Goal: Information Seeking & Learning: Learn about a topic

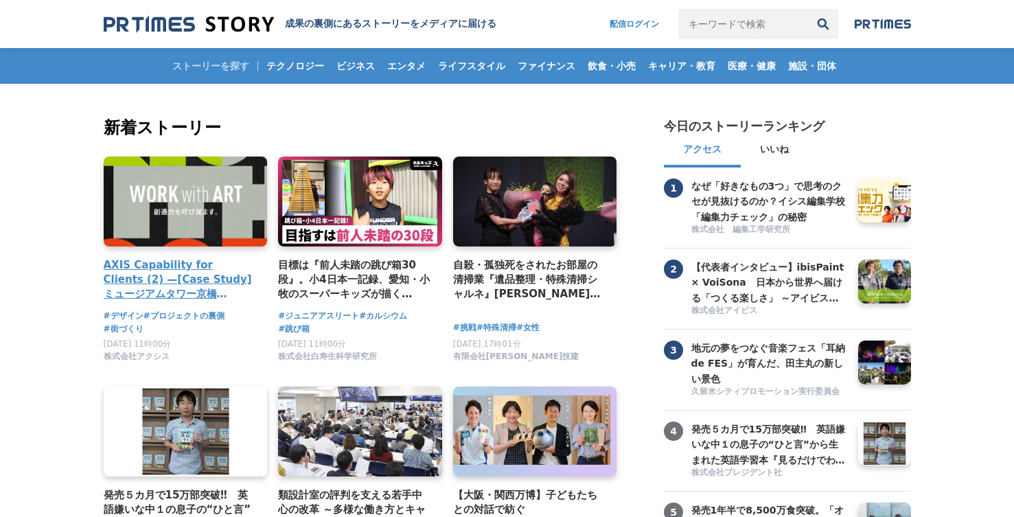
click at [218, 227] on link at bounding box center [186, 201] width 172 height 95
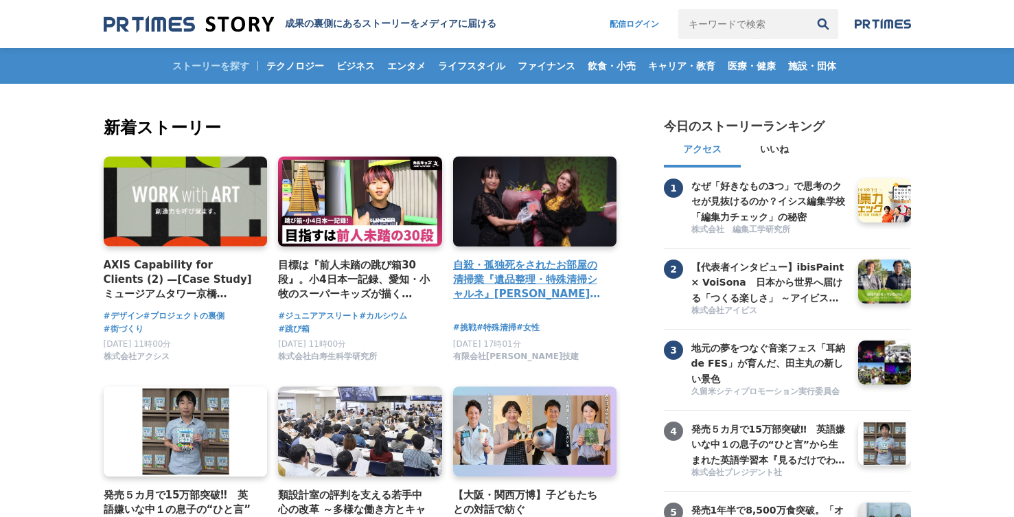
click at [489, 279] on h4 "自殺・孤独死をされたお部屋の清掃業『遺品整理・特殊清掃シャルネ』坂内祐貴がBeauty Japan千葉県代表に選出" at bounding box center [529, 279] width 153 height 45
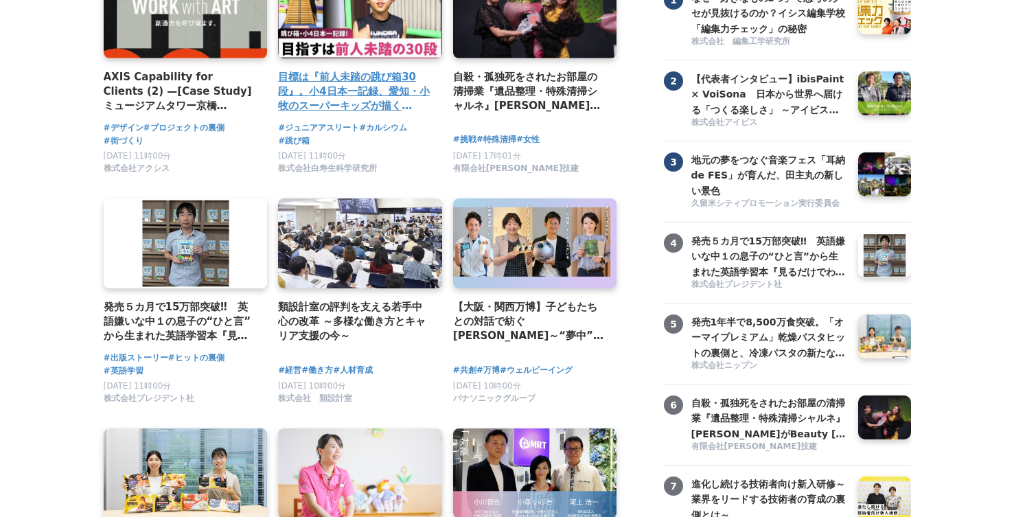
scroll to position [206, 0]
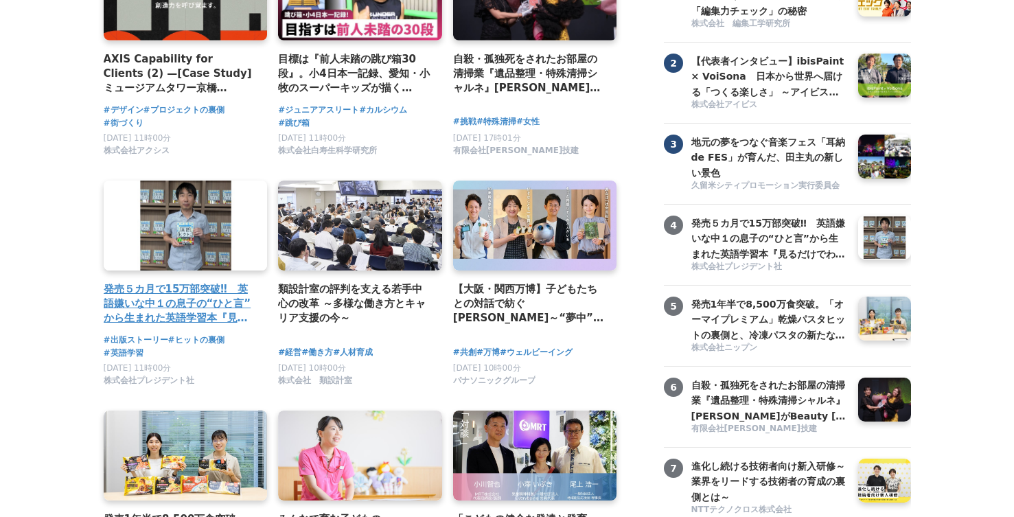
click at [147, 306] on h4 "発売５カ月で15万部突破‼　英語嫌いな中１の息子の“ひと言”から生まれた英語学習本『見るだけでわかる‼ 英語ピクト図鑑』異例ヒットの要因" at bounding box center [180, 303] width 153 height 45
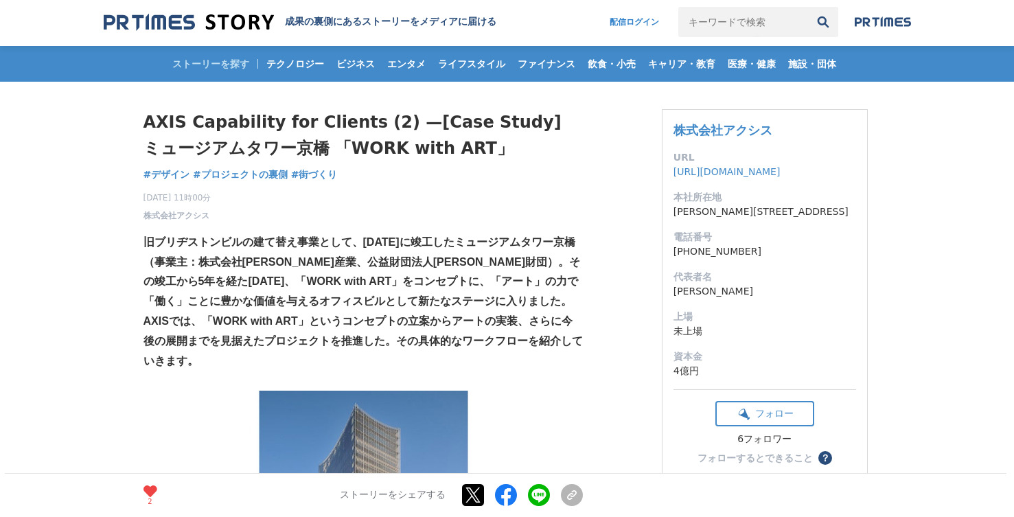
scroll to position [3, 0]
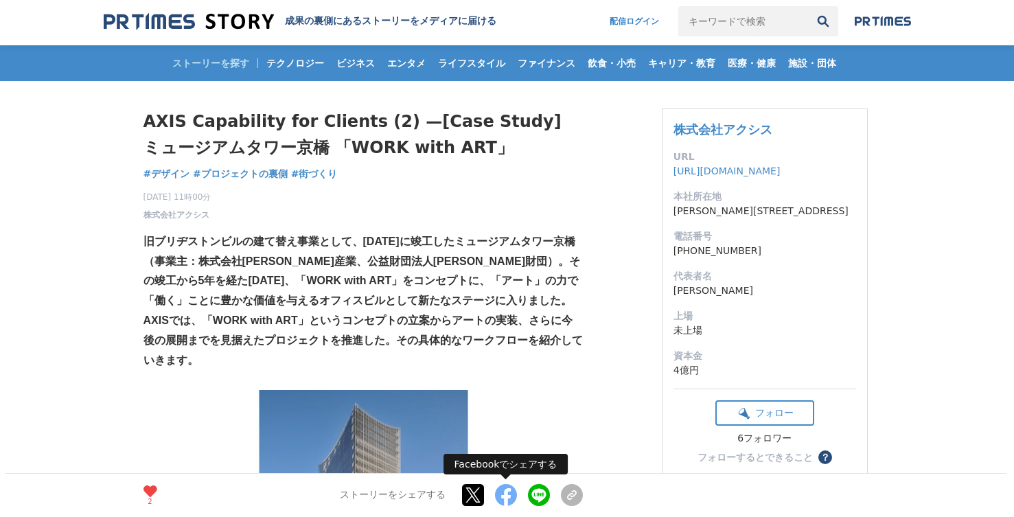
click at [504, 489] on button at bounding box center [506, 496] width 22 height 22
click at [500, 495] on button at bounding box center [506, 496] width 22 height 22
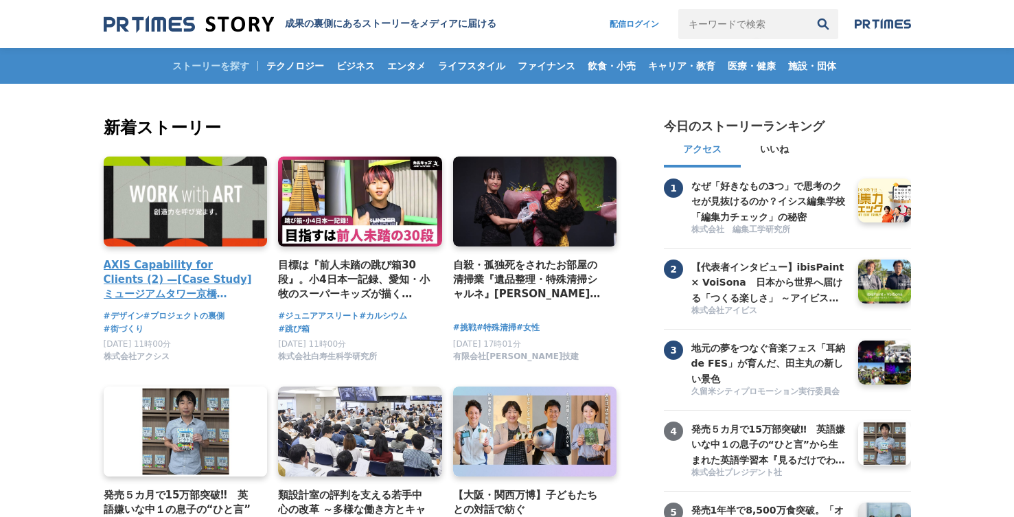
click at [177, 224] on link at bounding box center [186, 201] width 172 height 95
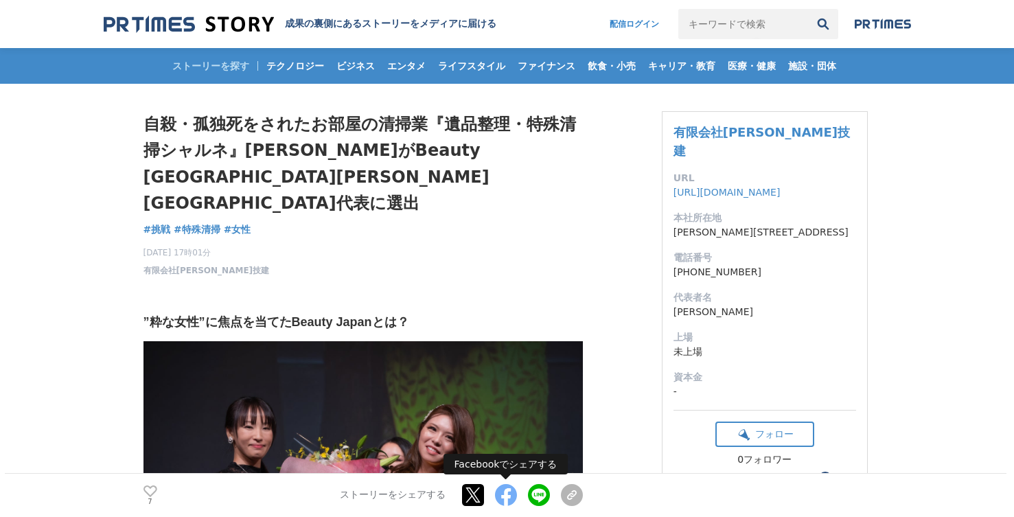
click at [500, 495] on button at bounding box center [506, 496] width 22 height 22
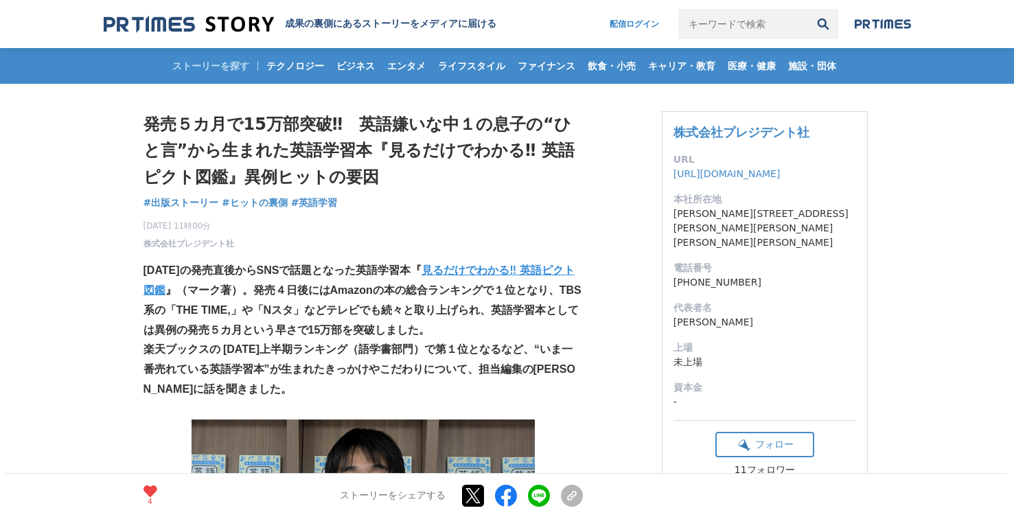
drag, startPoint x: 129, startPoint y: 104, endPoint x: 351, endPoint y: 199, distance: 241.3
copy div "発売５カ月で15万部突破‼　英語嫌いな中１の息子の“ひと言”から生まれた英語学習本『見るだけでわかる‼ 英語ピクト図鑑』異例ヒットの要因 出版ストーリー #出…"
